Goal: Task Accomplishment & Management: Manage account settings

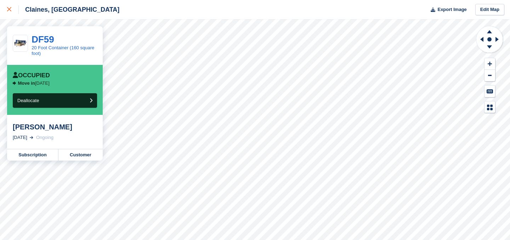
click at [11, 10] on icon at bounding box center [9, 9] width 4 height 4
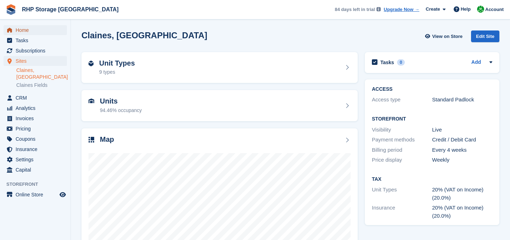
click at [20, 32] on span "Home" at bounding box center [37, 30] width 42 height 10
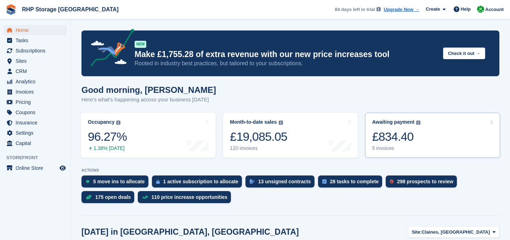
click at [392, 131] on div "£834.40" at bounding box center [396, 136] width 48 height 15
